Goal: Find contact information: Find contact information

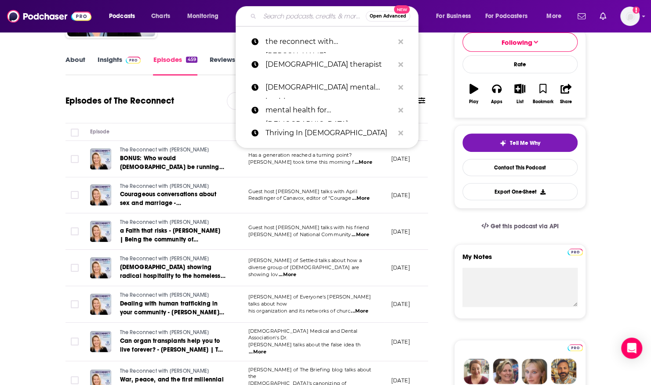
click at [283, 14] on input "Search podcasts, credits, & more..." at bounding box center [313, 16] width 106 height 14
paste input "Family Discipleship Podcast"
type input "Family Discipleship Podcast"
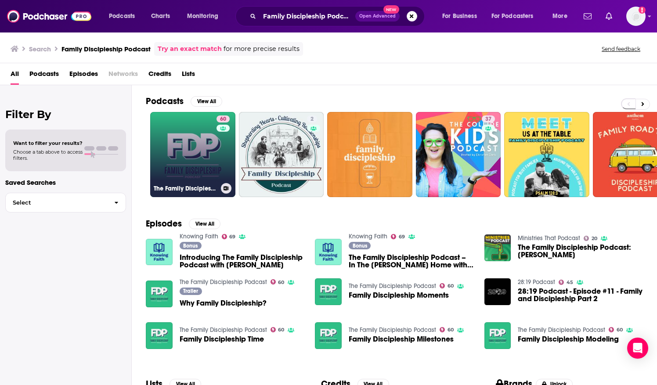
click at [185, 136] on link "60 The Family Discipleship Podcast" at bounding box center [192, 154] width 85 height 85
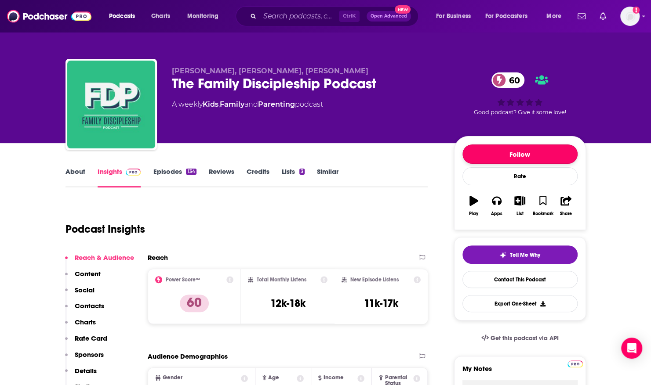
click at [474, 146] on button "Follow" at bounding box center [519, 154] width 115 height 19
click at [74, 174] on link "About" at bounding box center [75, 177] width 20 height 20
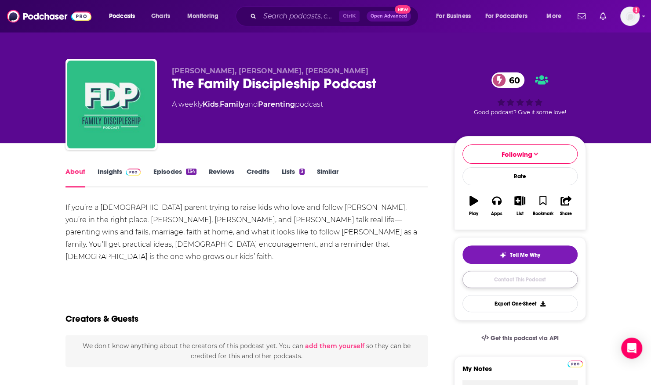
click at [497, 275] on link "Contact This Podcast" at bounding box center [519, 279] width 115 height 17
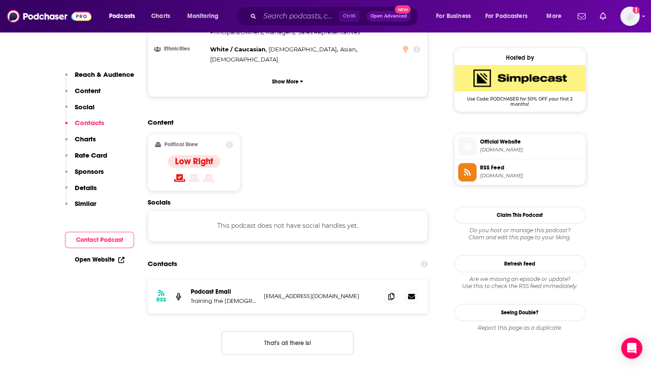
scroll to position [616, 0]
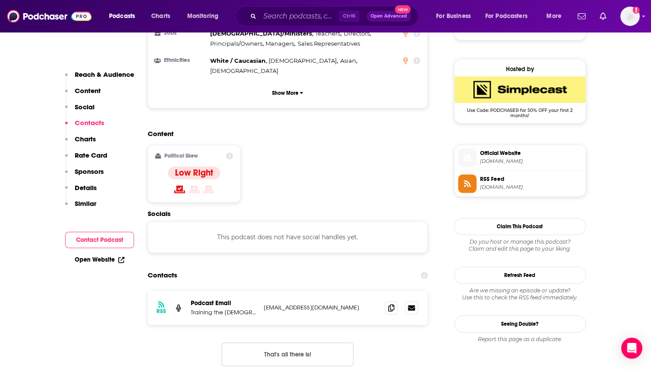
drag, startPoint x: 579, startPoint y: 306, endPoint x: 629, endPoint y: 311, distance: 50.8
